Goal: Task Accomplishment & Management: Use online tool/utility

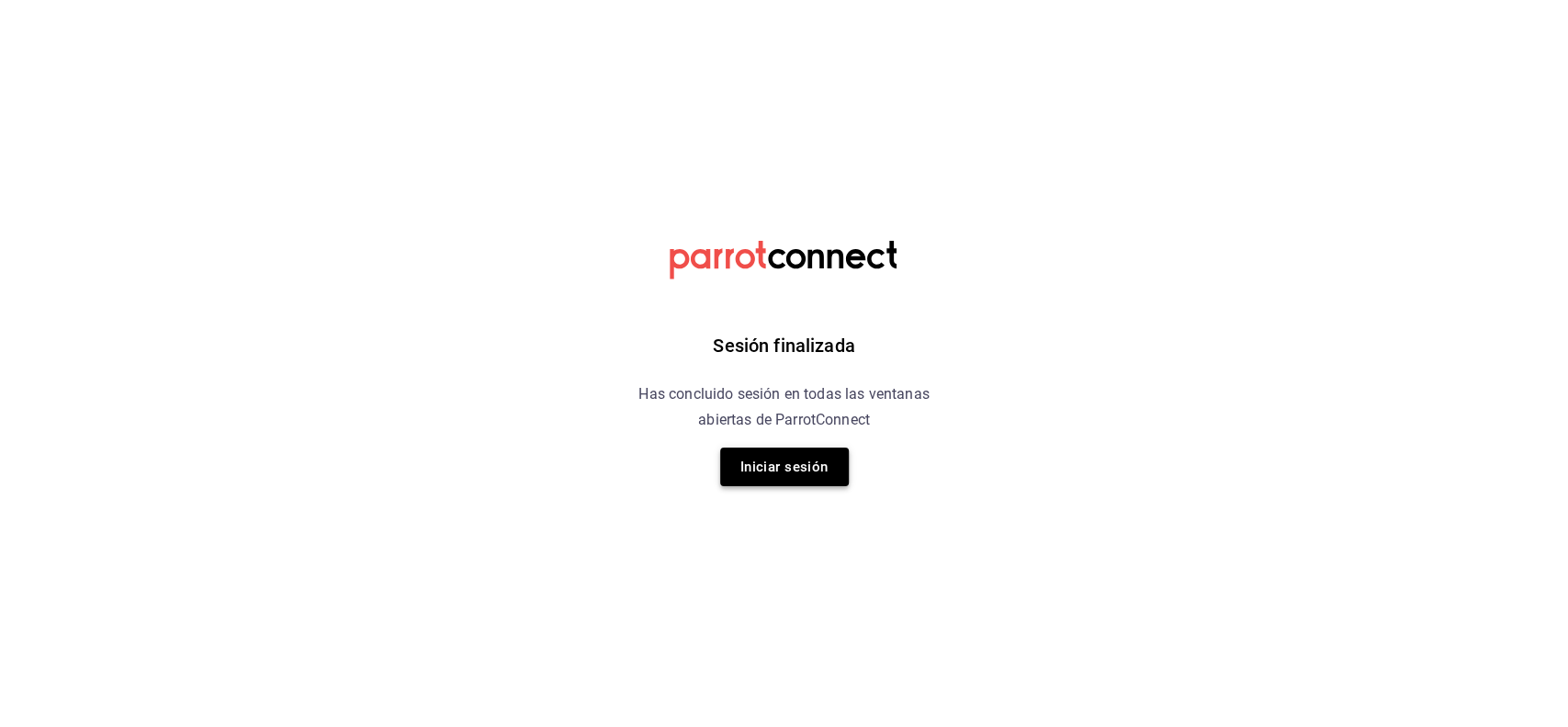
click at [807, 478] on button "Iniciar sesión" at bounding box center [784, 467] width 129 height 39
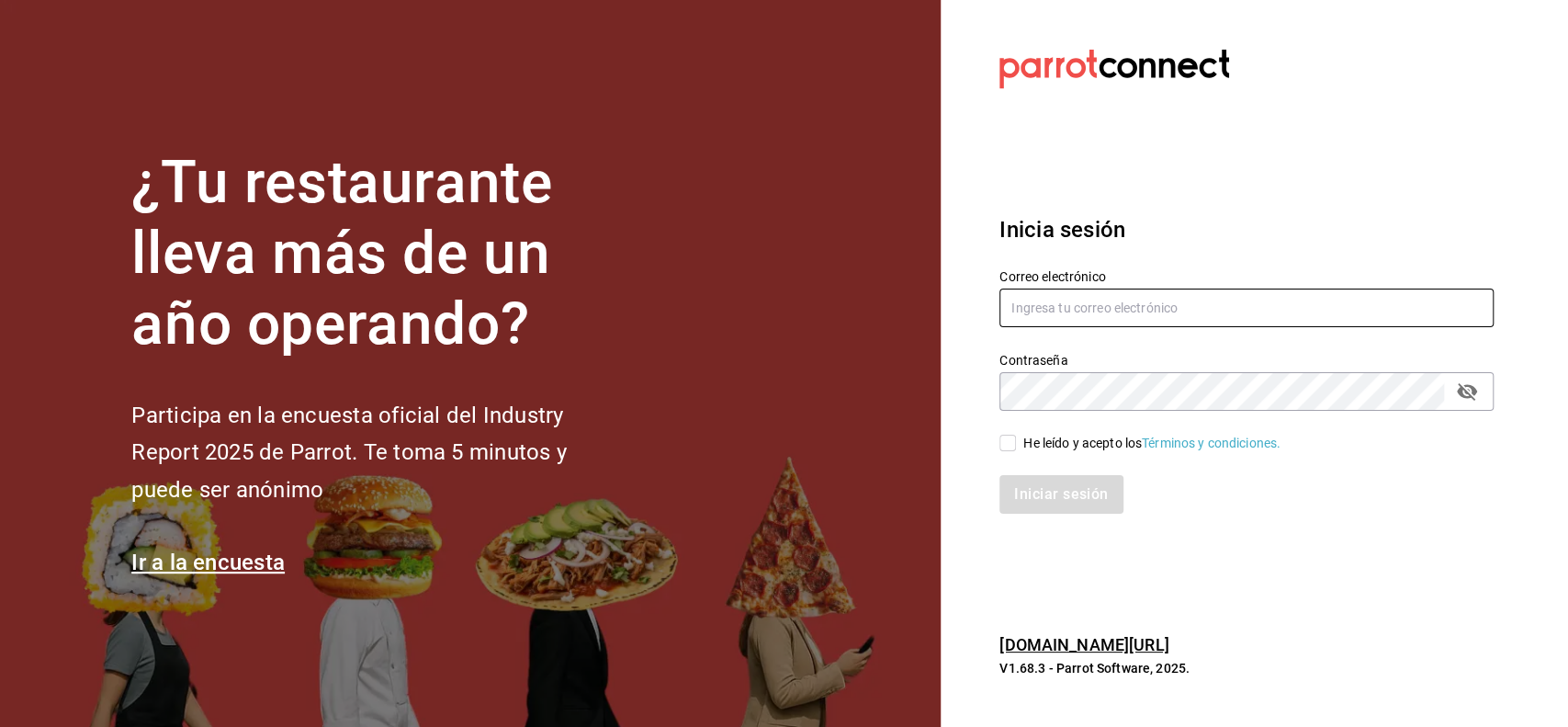
type input "tomas.fuentes@karzo.mx"
click at [1014, 446] on input "He leído y acepto los Términos y condiciones." at bounding box center [1008, 443] width 17 height 17
checkbox input "true"
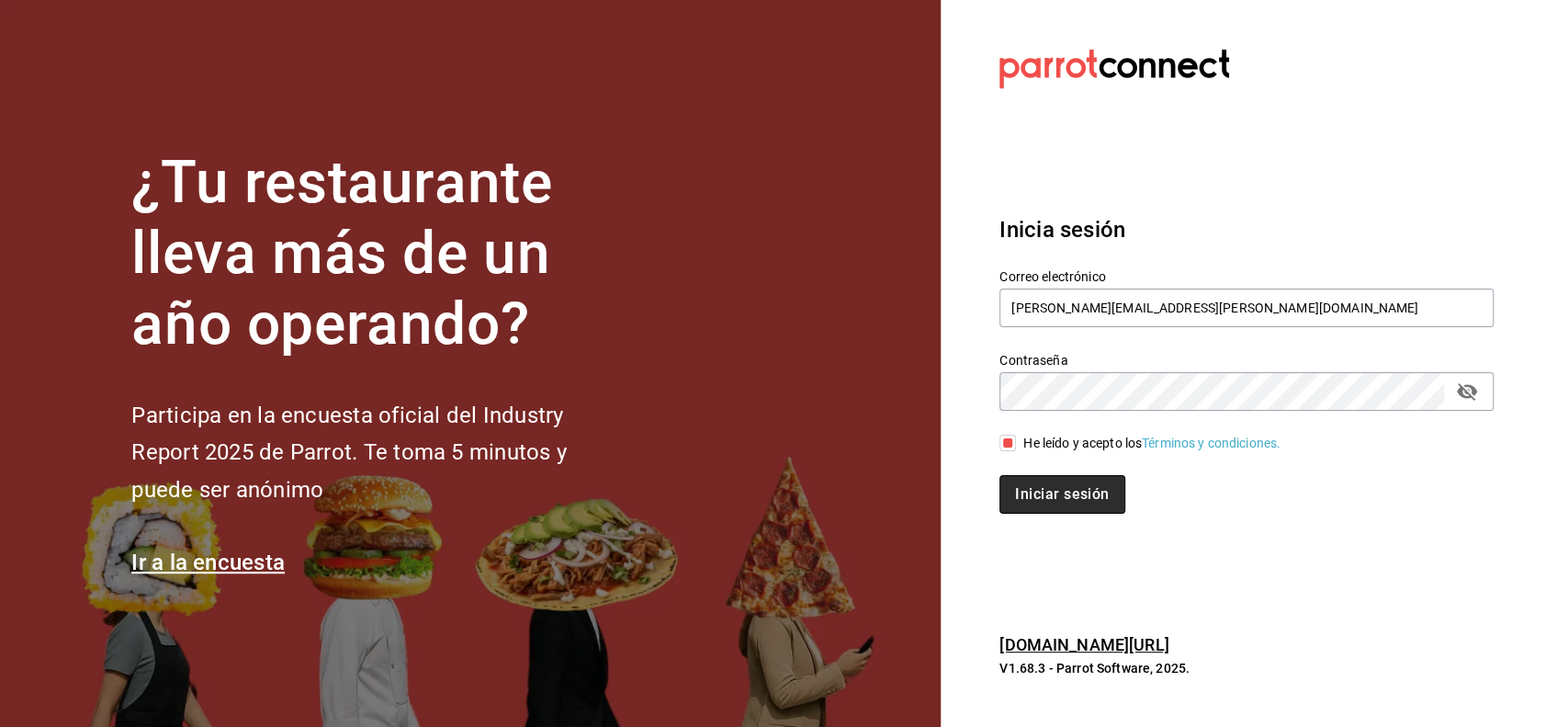
click at [1021, 482] on button "Iniciar sesión" at bounding box center [1062, 494] width 125 height 39
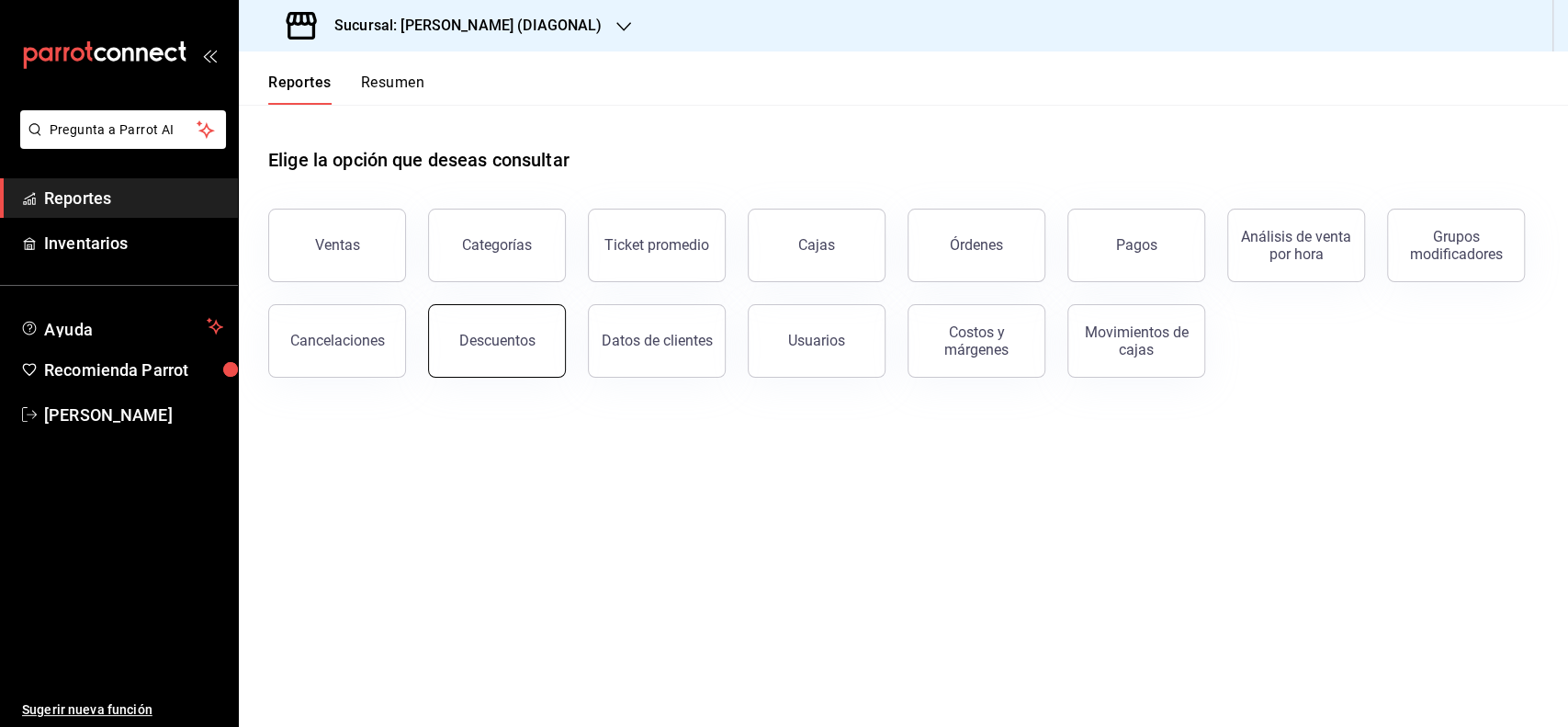
click at [461, 319] on button "Descuentos" at bounding box center [497, 341] width 138 height 74
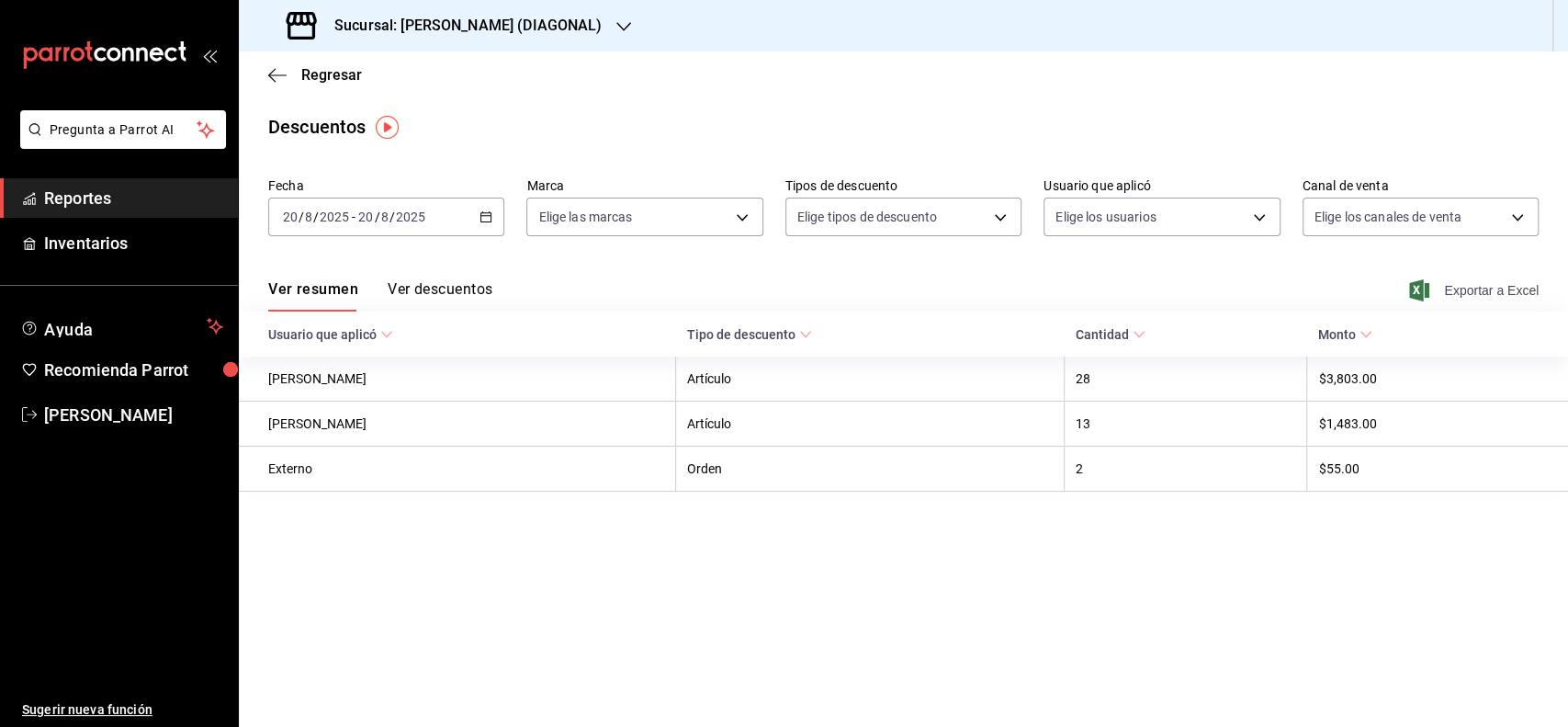
click at [1494, 298] on span "Exportar a Excel" at bounding box center [1475, 291] width 126 height 22
click at [329, 77] on span "Regresar" at bounding box center [332, 75] width 61 height 17
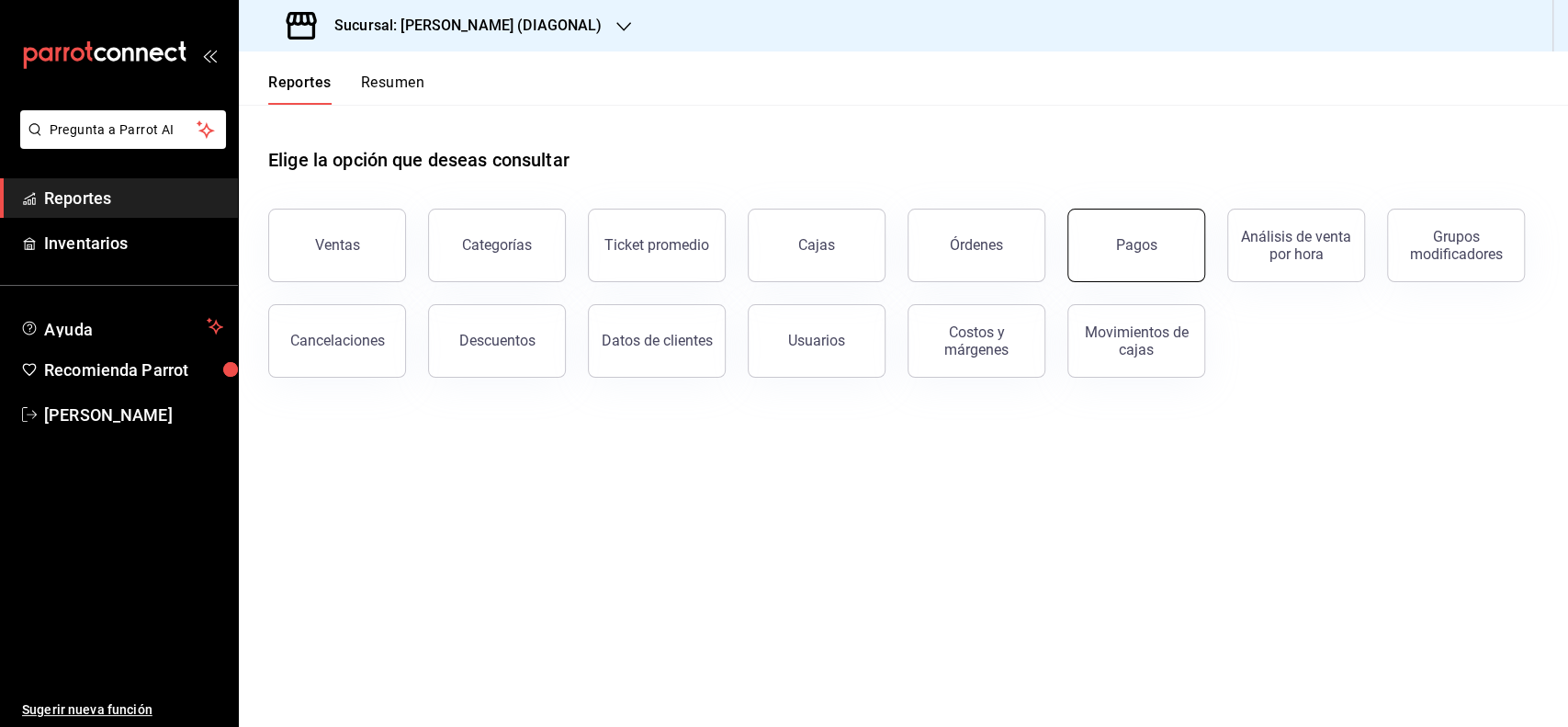
click at [1123, 237] on div "Pagos" at bounding box center [1137, 245] width 41 height 17
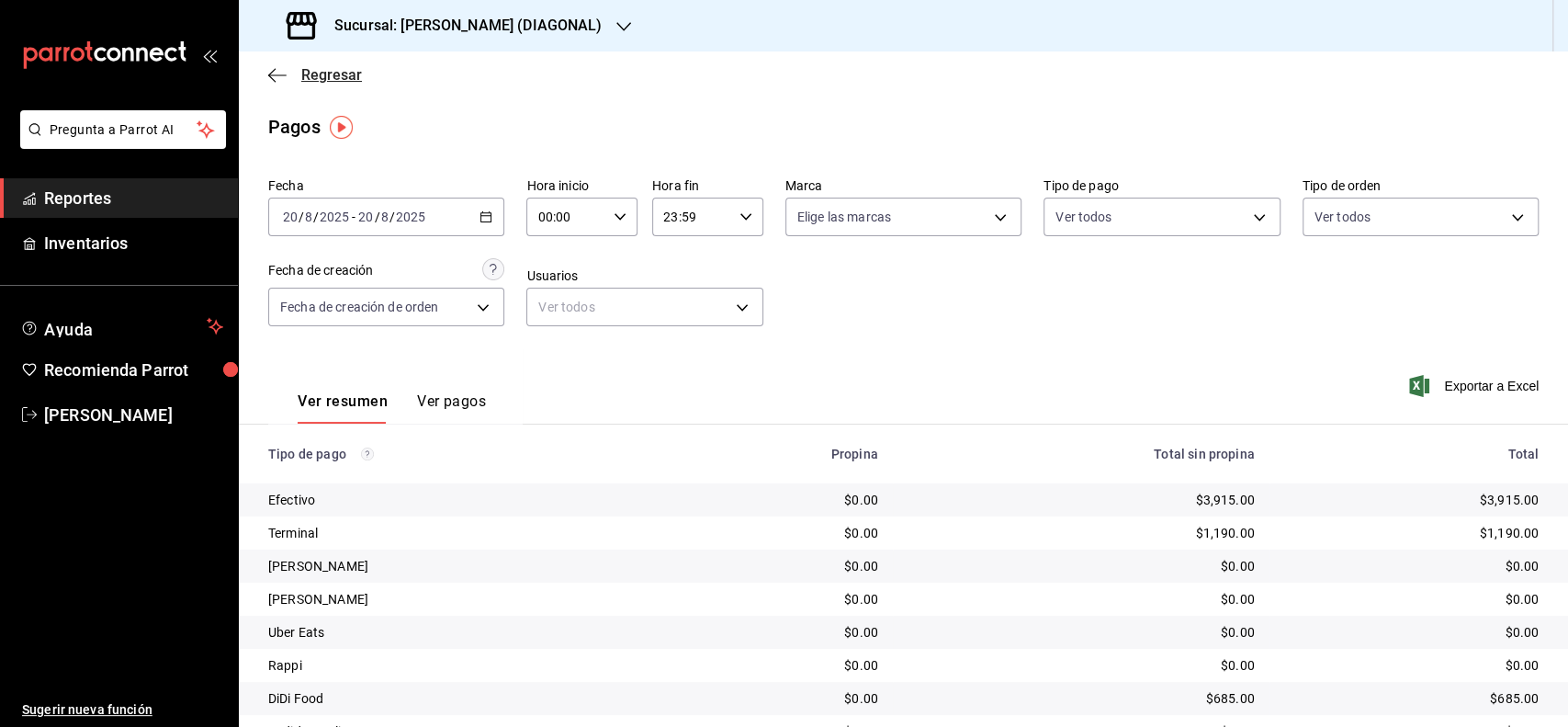
click at [338, 70] on span "Regresar" at bounding box center [332, 75] width 61 height 17
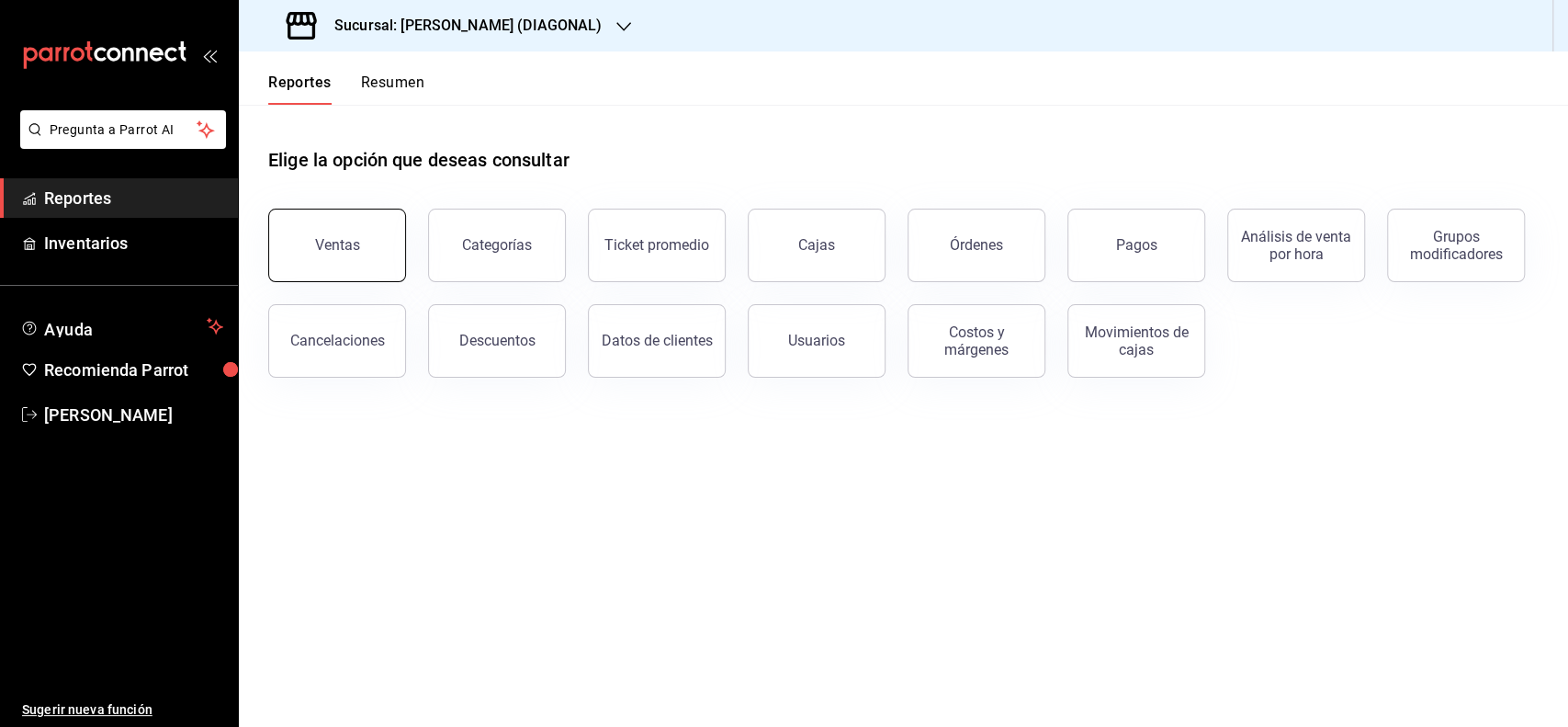
click at [355, 256] on button "Ventas" at bounding box center [338, 246] width 138 height 74
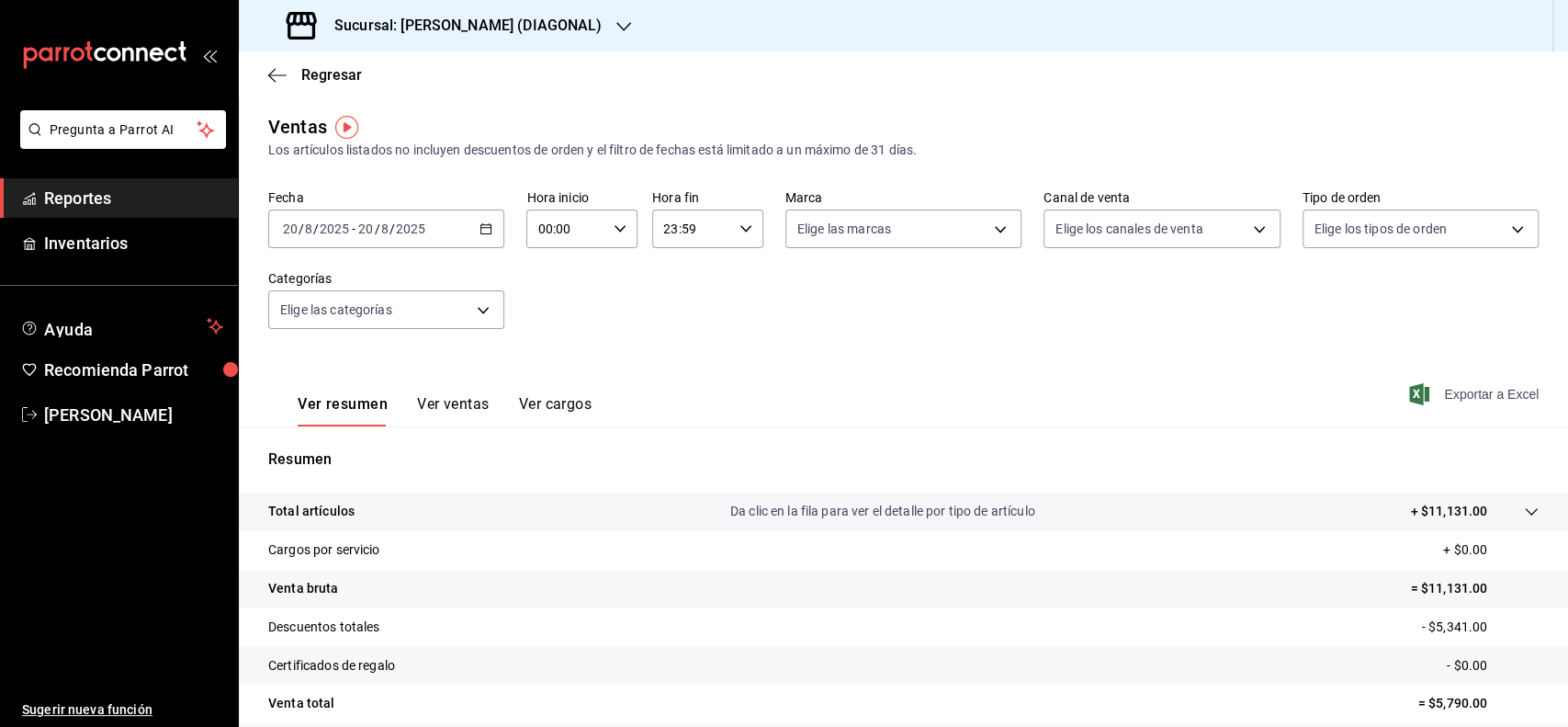
click at [1450, 386] on span "Exportar a Excel" at bounding box center [1475, 395] width 126 height 22
